Goal: Communication & Community: Connect with others

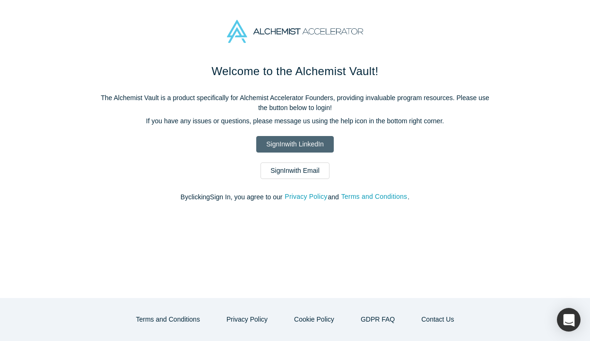
drag, startPoint x: 0, startPoint y: 0, endPoint x: 284, endPoint y: 146, distance: 319.0
click at [284, 146] on link "Sign In with LinkedIn" at bounding box center [294, 144] width 77 height 17
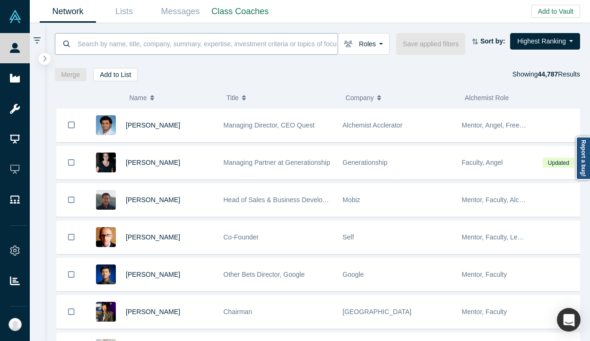
click at [224, 46] on input at bounding box center [207, 44] width 261 height 22
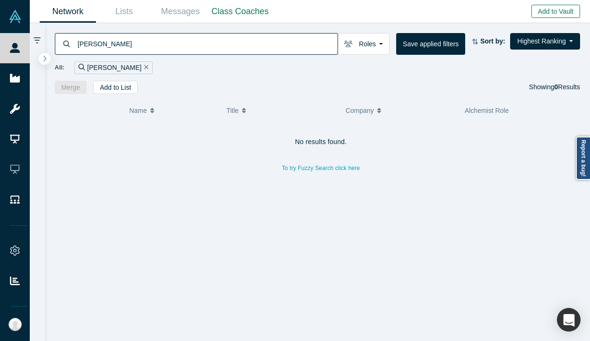
type input "[PERSON_NAME]"
click at [541, 14] on button "Add to Vault" at bounding box center [555, 11] width 49 height 13
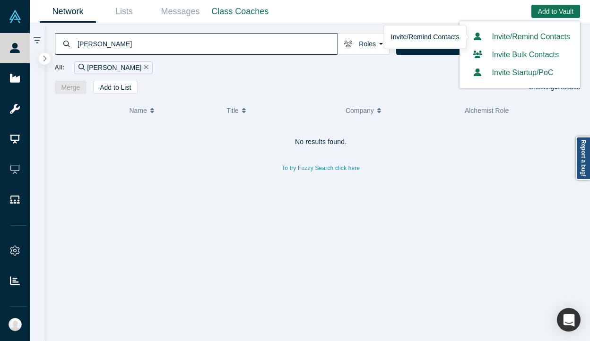
click at [512, 41] on link "Invite/Remind Contacts" at bounding box center [519, 37] width 101 height 8
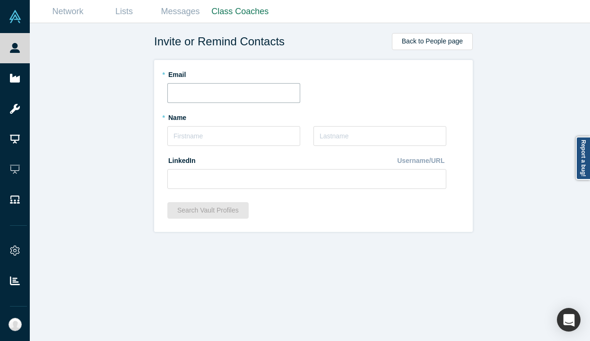
click at [211, 93] on input "text" at bounding box center [233, 93] width 133 height 20
paste input "[PERSON_NAME][EMAIL_ADDRESS][DOMAIN_NAME]"
type input "[PERSON_NAME][EMAIL_ADDRESS][DOMAIN_NAME]"
click at [179, 135] on input "text" at bounding box center [233, 136] width 133 height 20
type input "[PERSON_NAME]"
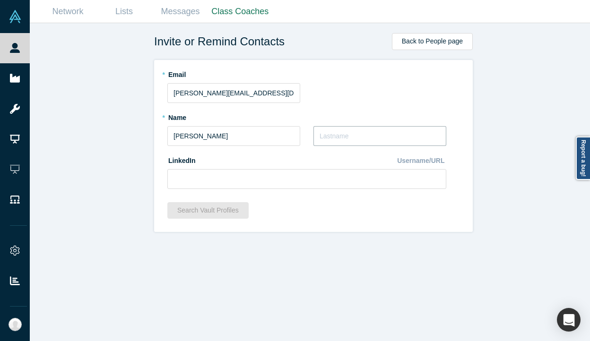
click at [334, 135] on input "text" at bounding box center [379, 136] width 133 height 20
type input "Jaferi"
click at [259, 177] on input at bounding box center [306, 179] width 279 height 20
paste input "[URL][DOMAIN_NAME]"
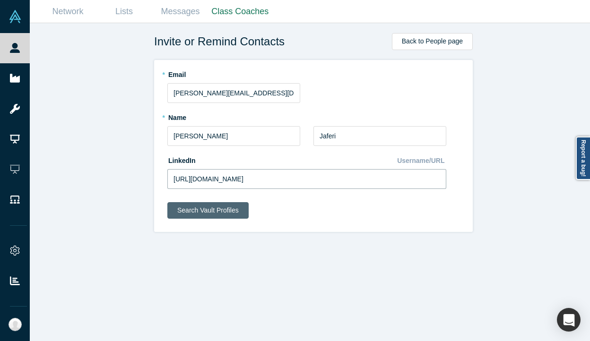
type input "[URL][DOMAIN_NAME]"
click at [212, 211] on button "Search Vault Profiles" at bounding box center [207, 210] width 81 height 17
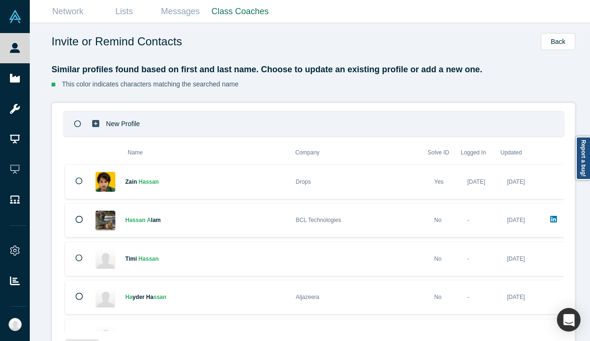
click at [76, 122] on icon at bounding box center [77, 124] width 7 height 7
click at [117, 124] on p "New Profile" at bounding box center [123, 124] width 34 height 33
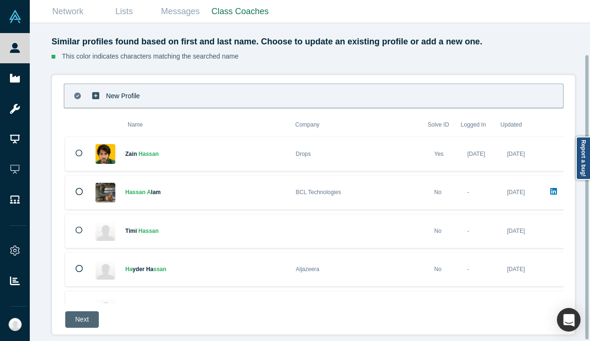
click at [84, 311] on button "Next" at bounding box center [82, 319] width 34 height 17
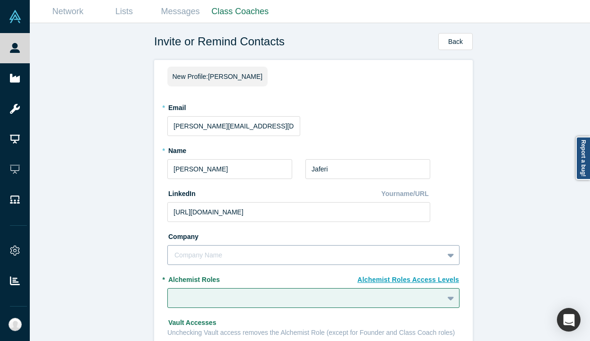
click at [242, 254] on div "Company Name" at bounding box center [313, 255] width 292 height 20
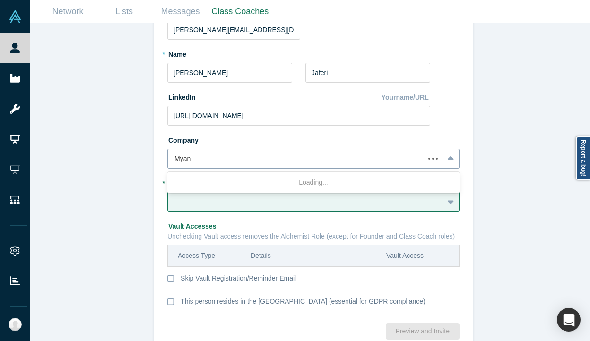
type input "Myant"
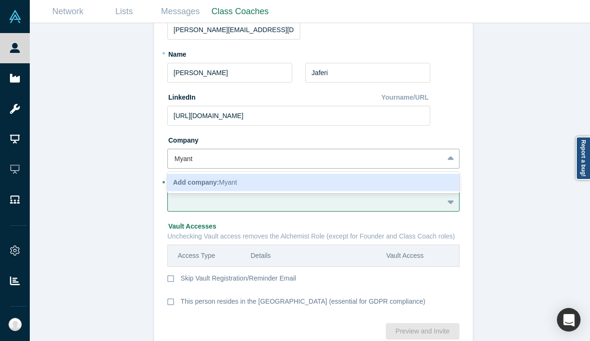
click at [227, 184] on span "Add company: Myant" at bounding box center [205, 183] width 64 height 8
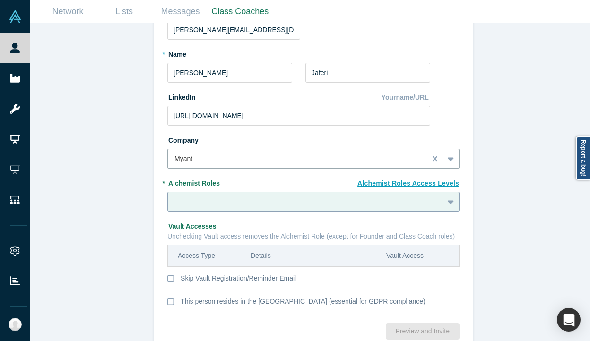
click at [216, 208] on div at bounding box center [313, 202] width 292 height 20
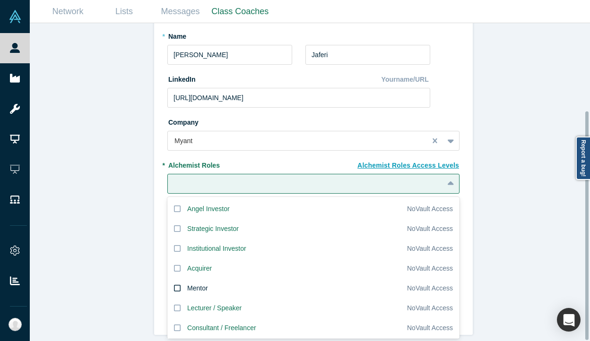
click at [182, 281] on label "Mentor" at bounding box center [287, 288] width 240 height 20
click at [0, 0] on input "Mentor" at bounding box center [0, 0] width 0 height 0
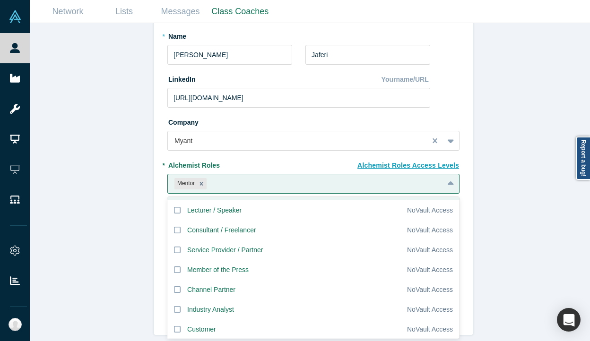
scroll to position [97, 0]
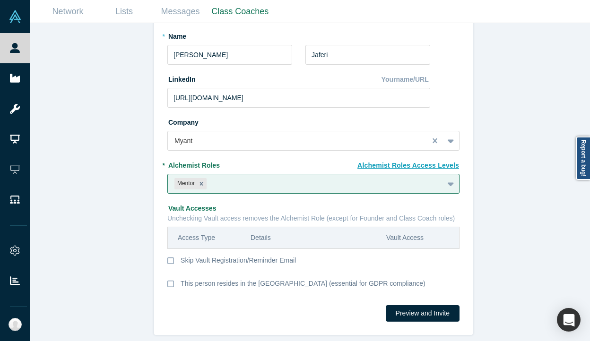
click at [497, 140] on div "Invite or Remind Contacts Back New Profile: [PERSON_NAME] * [PERSON_NAME] [PERS…" at bounding box center [313, 185] width 567 height 325
click at [413, 309] on button "Preview and Invite" at bounding box center [423, 313] width 74 height 17
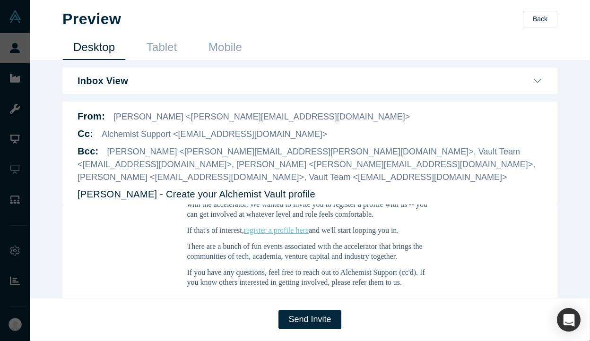
scroll to position [192, 0]
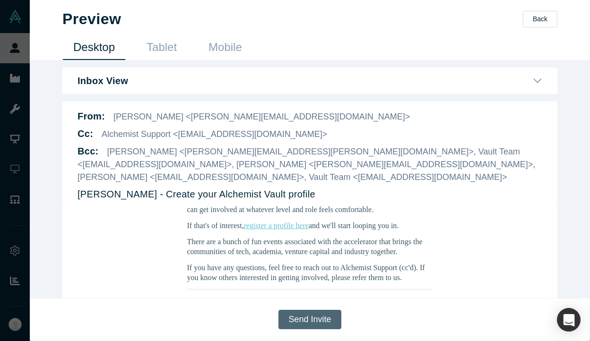
click at [315, 319] on button "Send Invite" at bounding box center [309, 319] width 62 height 19
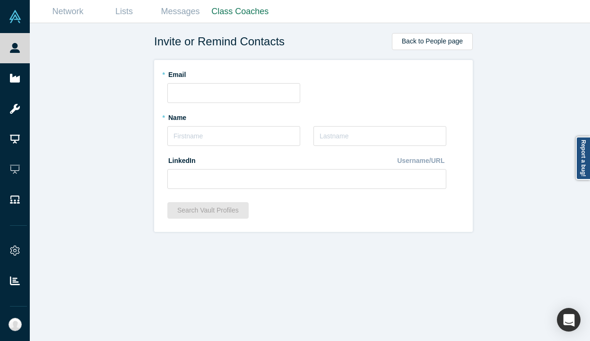
scroll to position [0, 0]
click at [222, 93] on input "text" at bounding box center [233, 93] width 133 height 20
paste input "[PERSON_NAME][EMAIL_ADDRESS]"
type input "[PERSON_NAME][EMAIL_ADDRESS]"
click at [210, 138] on input "text" at bounding box center [233, 136] width 133 height 20
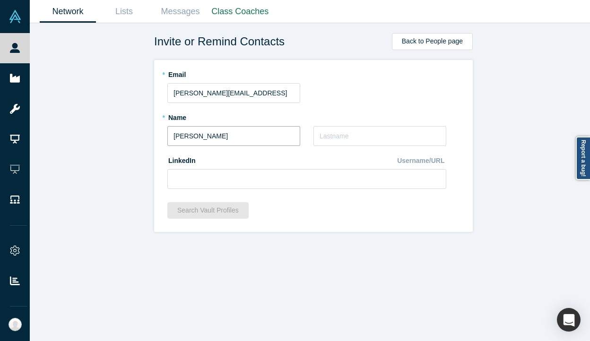
type input "[PERSON_NAME]"
click at [335, 135] on input "text" at bounding box center [379, 136] width 133 height 20
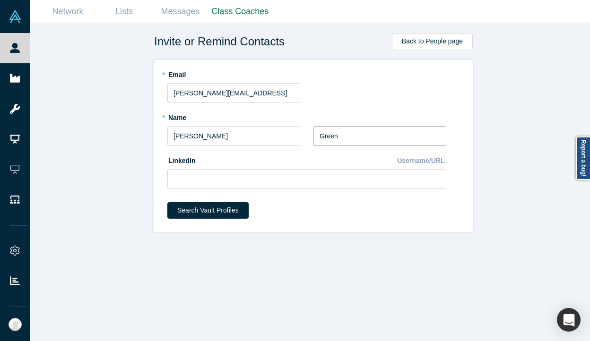
type input "Green"
click at [240, 173] on input at bounding box center [306, 179] width 279 height 20
paste input "[URL][DOMAIN_NAME]"
type input "[URL][DOMAIN_NAME]"
click at [223, 210] on button "Search Vault Profiles" at bounding box center [207, 210] width 81 height 17
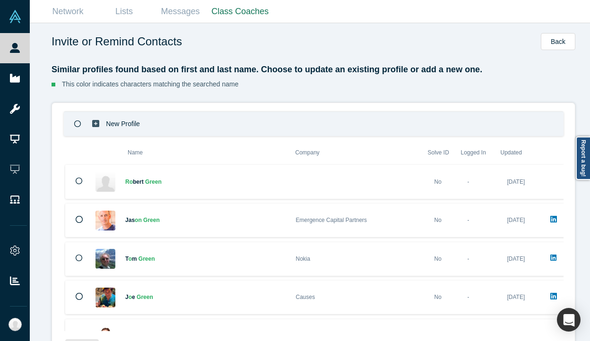
click at [92, 120] on icon at bounding box center [95, 123] width 7 height 7
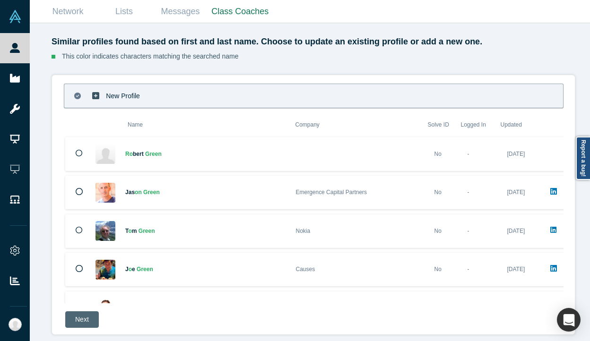
click at [83, 315] on button "Next" at bounding box center [82, 319] width 34 height 17
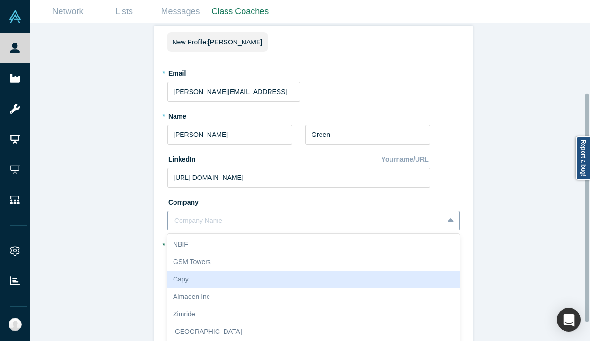
scroll to position [96, 0]
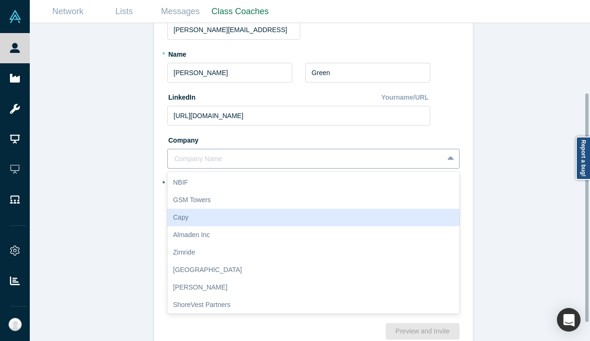
click at [229, 169] on div "10 results available. Use Up and Down to choose options, press Enter to select …" at bounding box center [313, 159] width 292 height 20
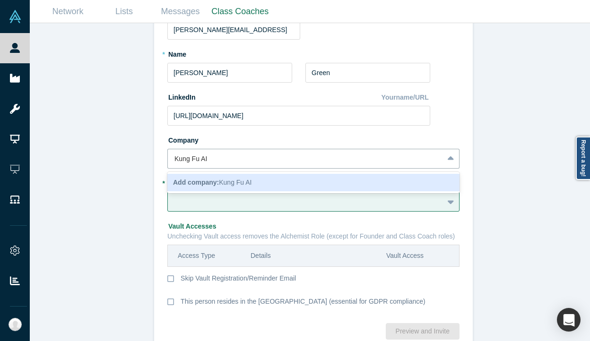
type input "Kung Fu AI"
click at [123, 190] on div "Invite or Remind Contacts Back New Profile: [PERSON_NAME] * Email [PERSON_NAME]…" at bounding box center [313, 185] width 567 height 325
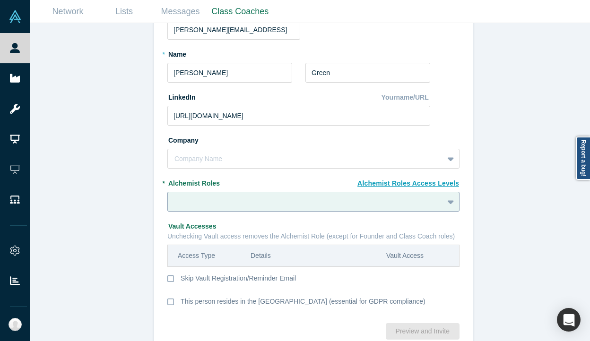
scroll to position [121, 0]
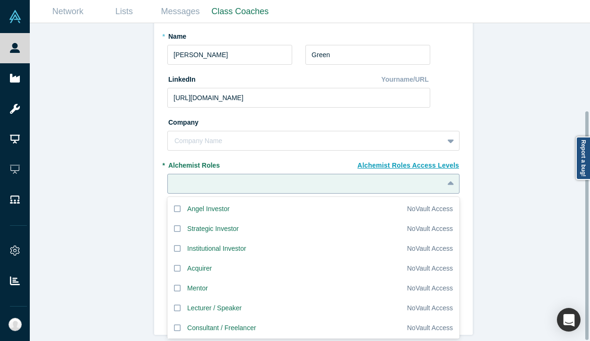
click at [227, 194] on div "20 results available. Use Up and Down to choose options, press Enter to select …" at bounding box center [313, 184] width 292 height 20
click at [174, 285] on icon at bounding box center [177, 289] width 7 height 8
click at [0, 0] on input "Mentor" at bounding box center [0, 0] width 0 height 0
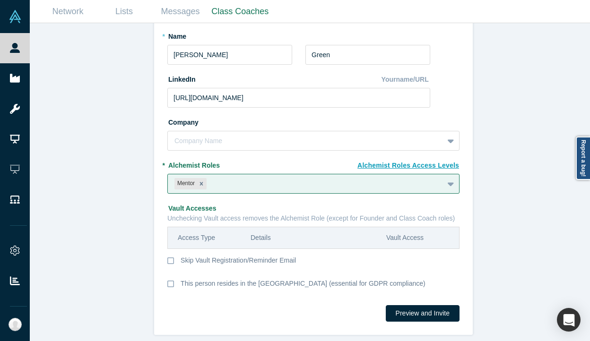
click at [126, 246] on div "Invite or Remind Contacts Back New Profile: [PERSON_NAME] * Email [PERSON_NAME]…" at bounding box center [313, 185] width 567 height 325
click at [424, 312] on button "Preview and Invite" at bounding box center [423, 313] width 74 height 17
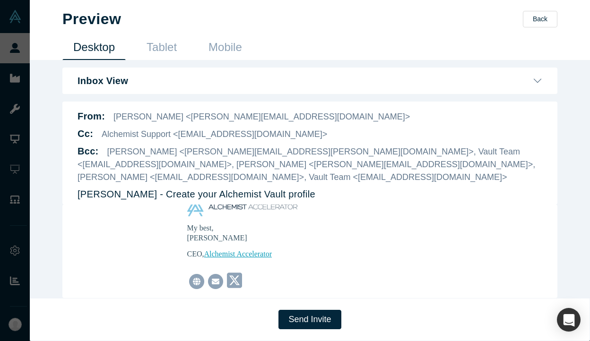
scroll to position [296, 0]
click at [318, 323] on button "Send Invite" at bounding box center [309, 319] width 62 height 19
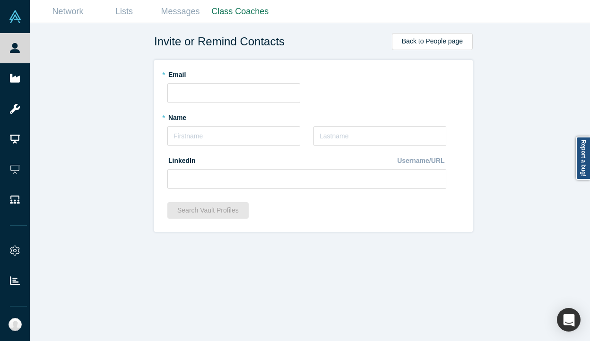
scroll to position [0, 0]
click at [237, 136] on input "text" at bounding box center [233, 136] width 133 height 20
type input "[PERSON_NAME]"
click at [323, 139] on input "text" at bounding box center [379, 136] width 133 height 20
type input "[PERSON_NAME]"
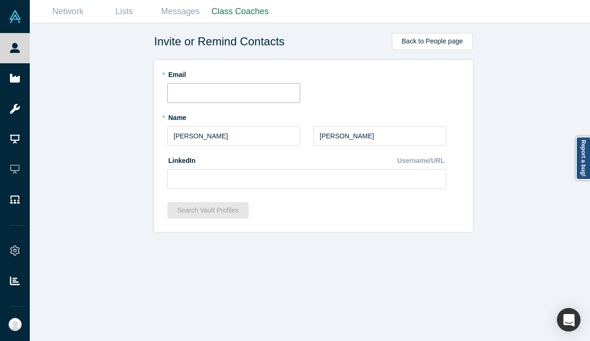
click at [194, 94] on input "text" at bounding box center [233, 93] width 133 height 20
paste input "[PERSON_NAME][EMAIL_ADDRESS][DOMAIN_NAME]"
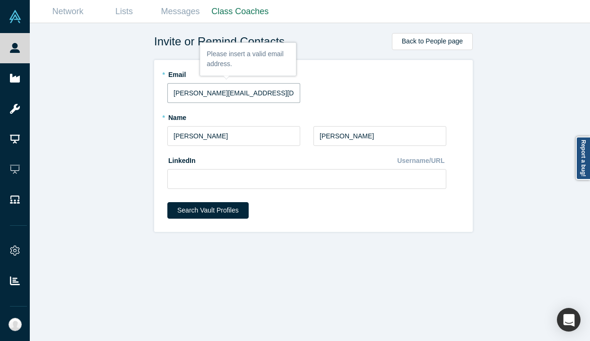
type input "[PERSON_NAME][EMAIL_ADDRESS][DOMAIN_NAME]"
click at [363, 174] on input at bounding box center [306, 179] width 279 height 20
paste input "[URL][DOMAIN_NAME][PERSON_NAME]"
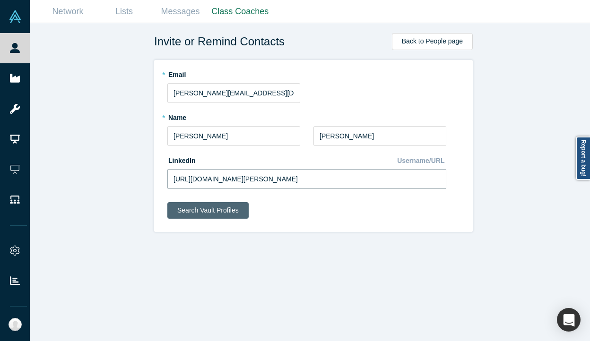
type input "[URL][DOMAIN_NAME][PERSON_NAME]"
click at [221, 213] on button "Search Vault Profiles" at bounding box center [207, 210] width 81 height 17
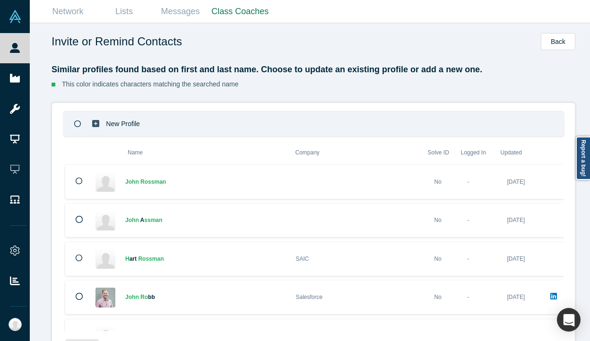
click at [117, 124] on p "New Profile" at bounding box center [123, 124] width 34 height 33
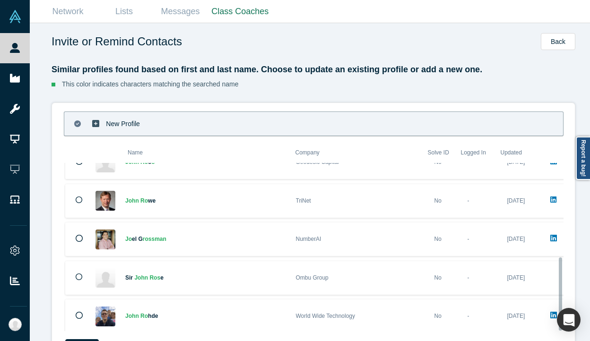
scroll to position [35, 0]
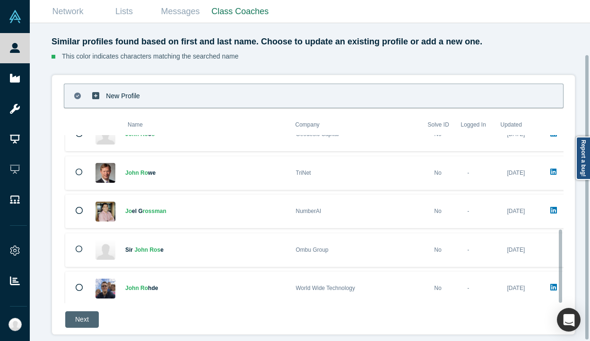
click at [77, 311] on button "Next" at bounding box center [82, 319] width 34 height 17
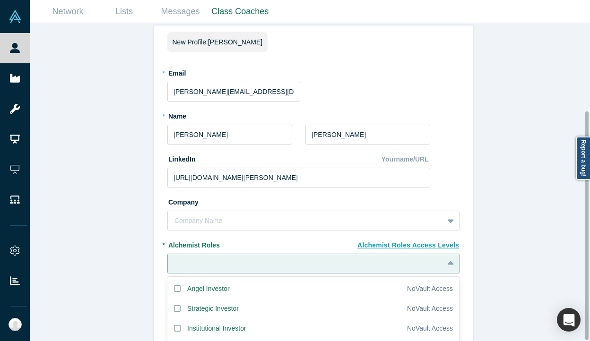
scroll to position [121, 0]
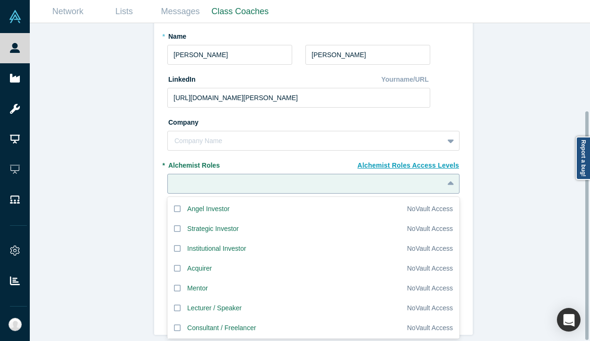
click at [242, 194] on div "20 results available. Use Up and Down to choose options, press Enter to select …" at bounding box center [313, 184] width 292 height 20
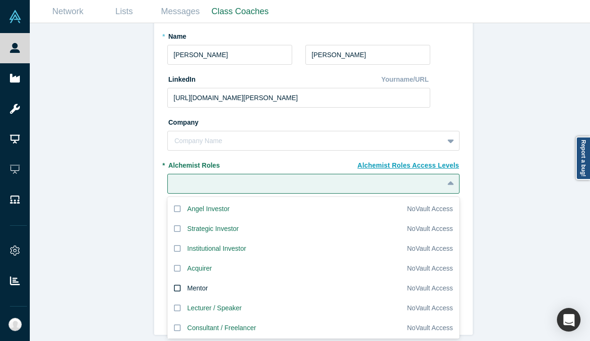
click at [174, 285] on icon at bounding box center [177, 289] width 7 height 8
click at [0, 0] on input "Mentor" at bounding box center [0, 0] width 0 height 0
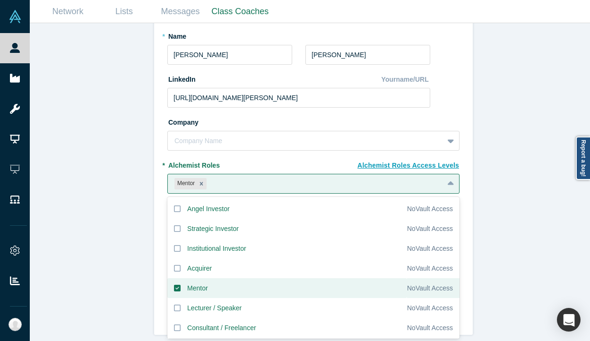
click at [116, 217] on div "Invite or Remind Contacts Back New Profile: [PERSON_NAME] * Email [PERSON_NAME]…" at bounding box center [313, 185] width 567 height 325
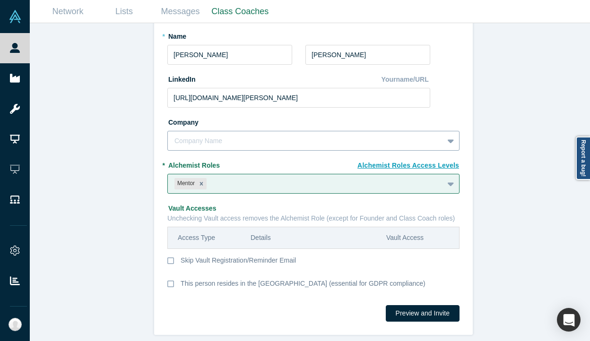
click at [195, 137] on div at bounding box center [305, 141] width 262 height 12
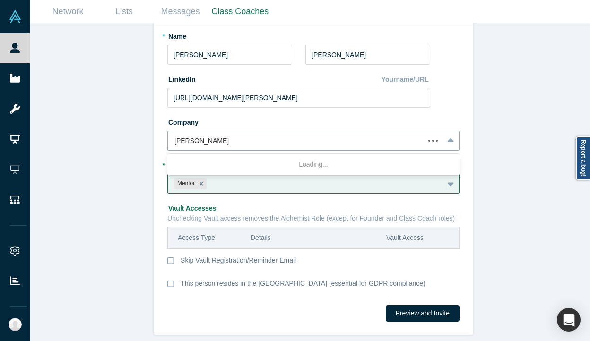
type input "[PERSON_NAME] Partners"
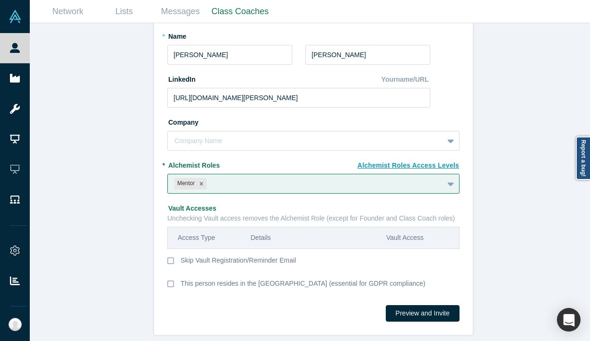
click at [96, 226] on div "Invite or Remind Contacts Back New Profile: [PERSON_NAME] * Email [PERSON_NAME]…" at bounding box center [313, 185] width 567 height 325
click at [426, 309] on button "Preview and Invite" at bounding box center [423, 313] width 74 height 17
